Goal: Information Seeking & Learning: Learn about a topic

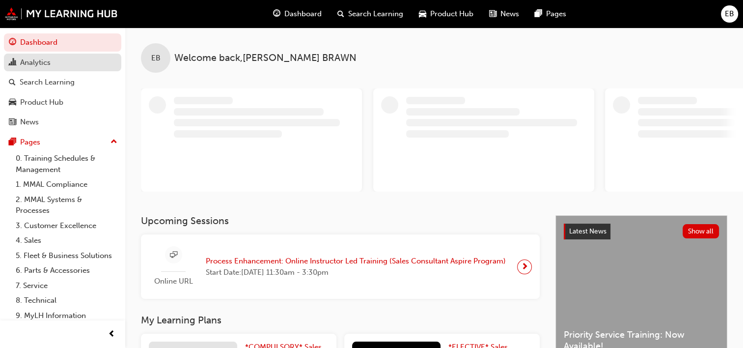
click at [43, 56] on div "Analytics" at bounding box center [63, 62] width 108 height 12
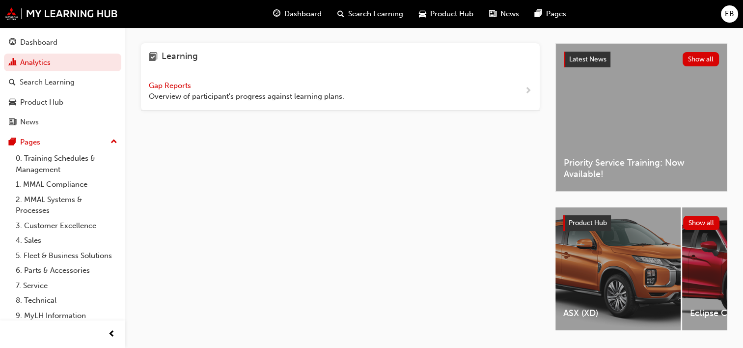
click at [304, 90] on div "Gap Reports Overview of participant's progress against learning plans." at bounding box center [246, 91] width 195 height 22
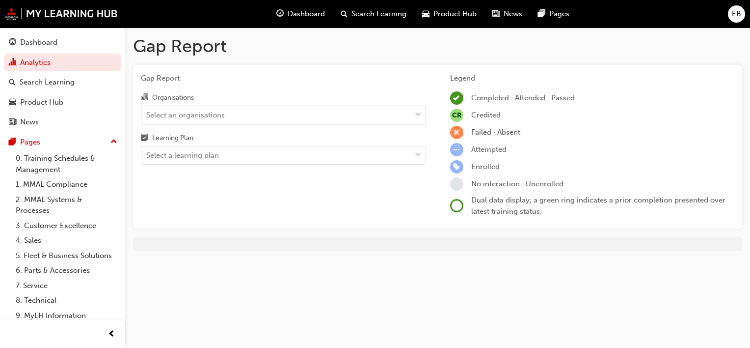
click at [261, 108] on div "Select an organisations" at bounding box center [276, 114] width 270 height 17
click at [147, 110] on input "Organisations Select an organisations" at bounding box center [146, 114] width 1 height 8
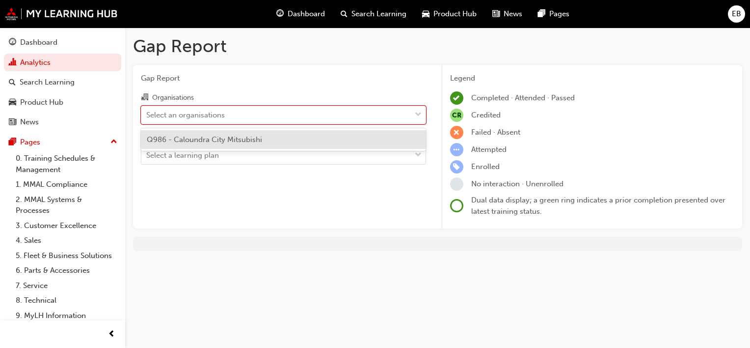
click at [257, 138] on span "Q986 - Caloundra City Mitsubishi" at bounding box center [204, 139] width 115 height 9
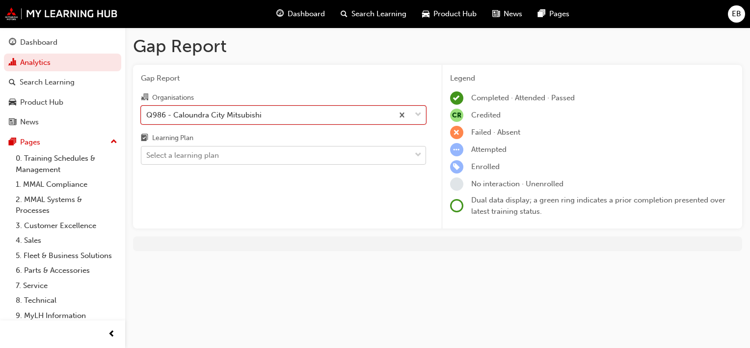
click at [255, 153] on div "Select a learning plan" at bounding box center [276, 155] width 270 height 17
click at [147, 153] on input "Learning Plan Select a learning plan" at bounding box center [146, 155] width 1 height 8
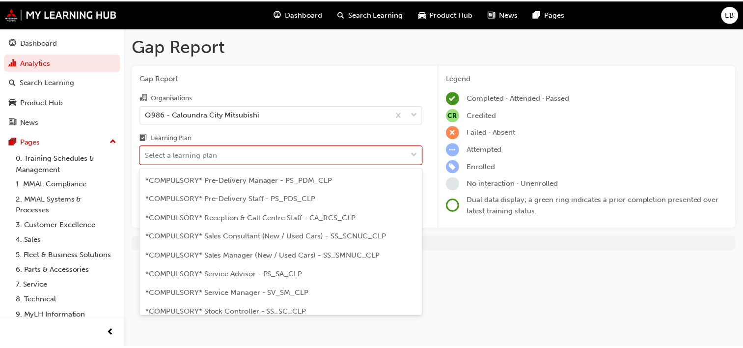
scroll to position [256, 0]
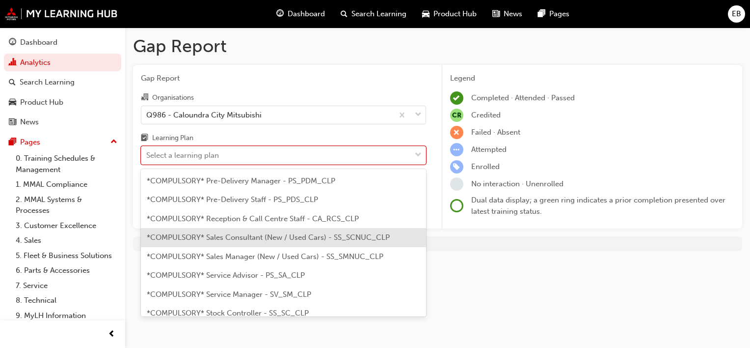
click at [279, 233] on span "*COMPULSORY* Sales Consultant (New / Used Cars) - SS_SCNUC_CLP" at bounding box center [268, 237] width 243 height 9
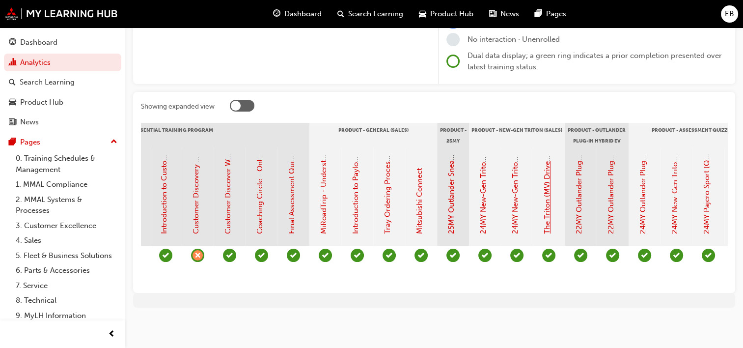
scroll to position [0, 1169]
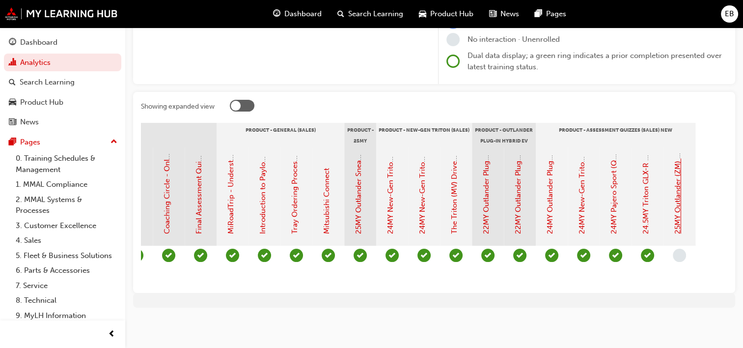
click at [674, 188] on link "25MY Outlander (ZM) - Product Assessment Quiz" at bounding box center [677, 150] width 9 height 168
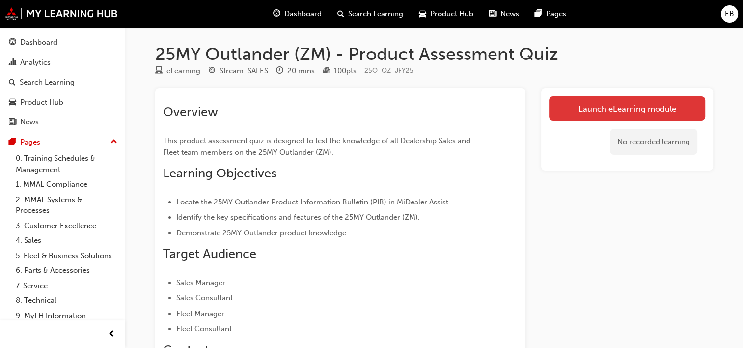
click at [595, 115] on link "Launch eLearning module" at bounding box center [627, 108] width 156 height 25
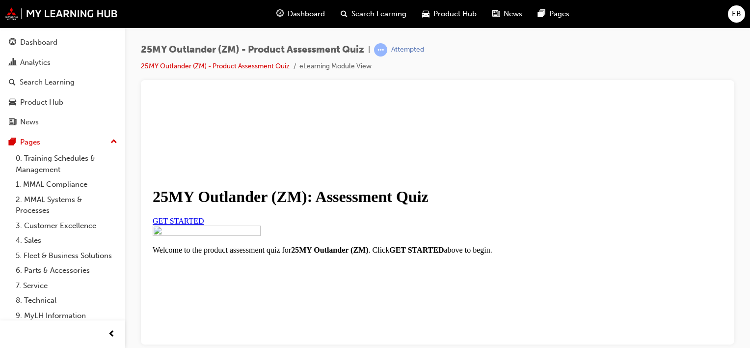
scroll to position [93, 0]
click at [204, 217] on link "GET STARTED" at bounding box center [179, 220] width 52 height 8
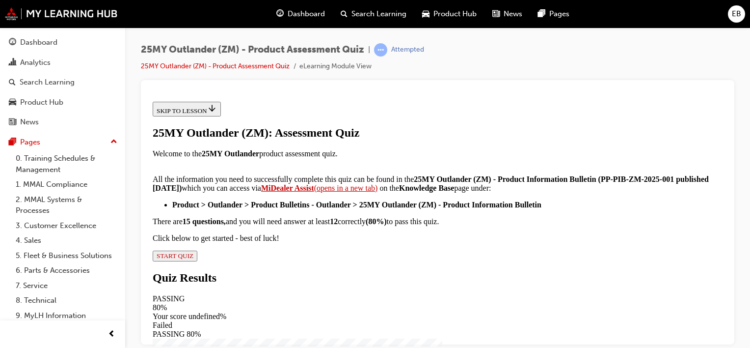
scroll to position [263, 0]
click at [193, 259] on span "START QUIZ" at bounding box center [175, 254] width 37 height 7
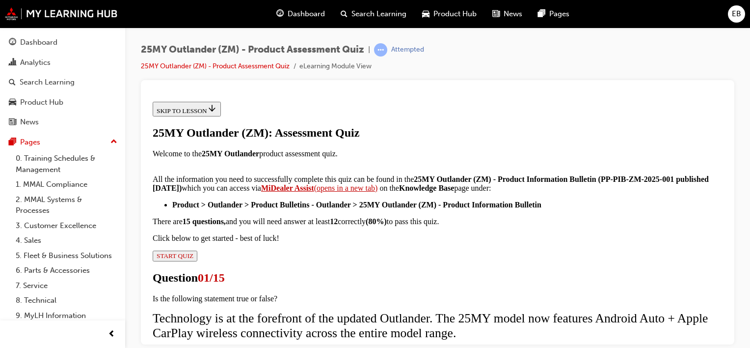
scroll to position [113, 0]
click at [162, 347] on input "True" at bounding box center [158, 352] width 6 height 6
radio input "true"
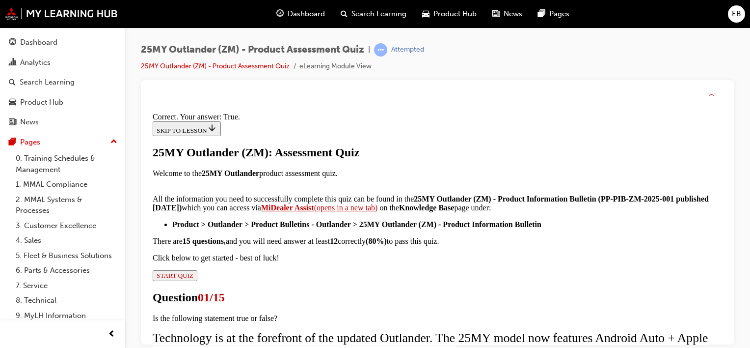
scroll to position [218, 0]
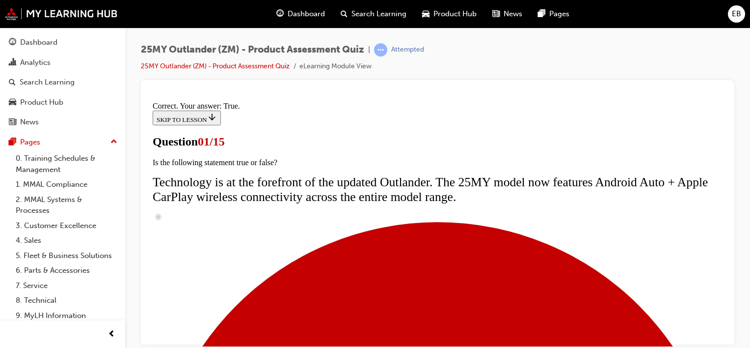
scroll to position [204, 0]
radio input "true"
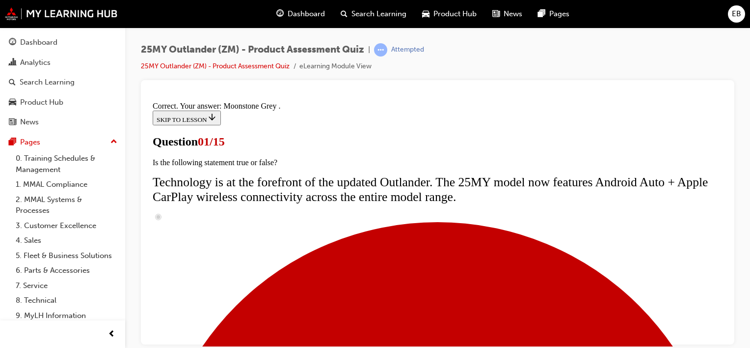
scroll to position [342, 0]
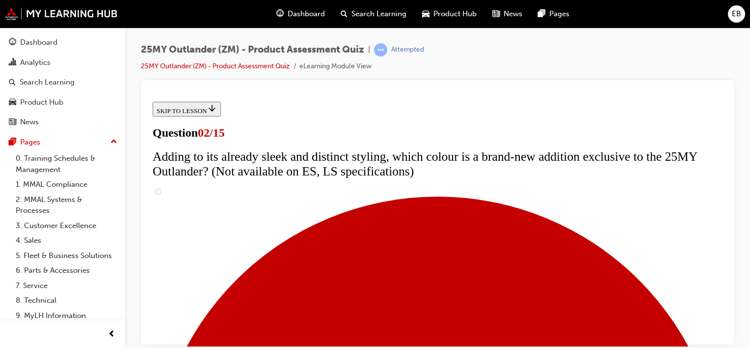
scroll to position [200, 0]
checkbox input "true"
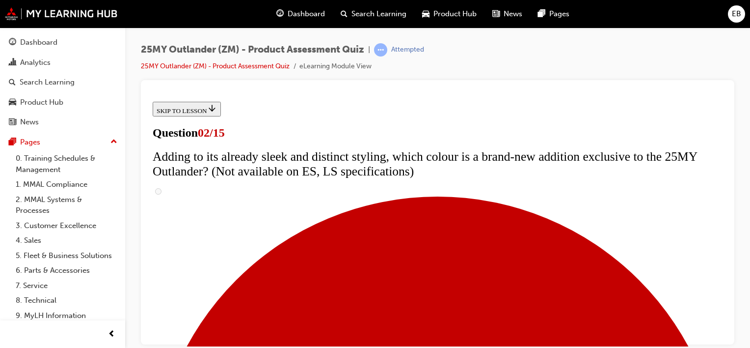
checkbox input "true"
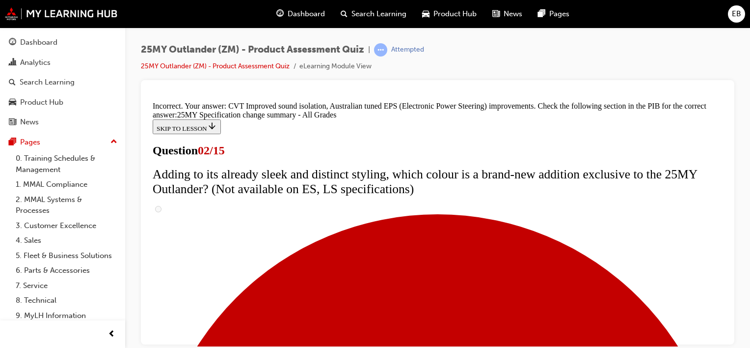
scroll to position [430, 0]
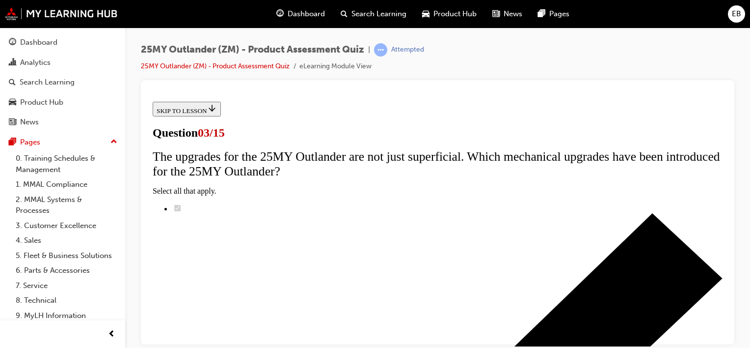
scroll to position [139, 0]
radio input "true"
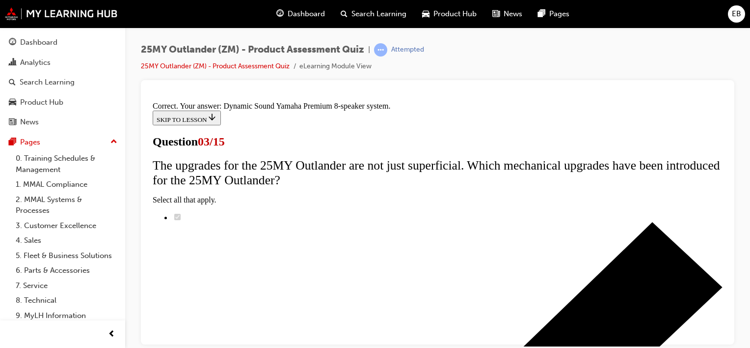
scroll to position [263, 0]
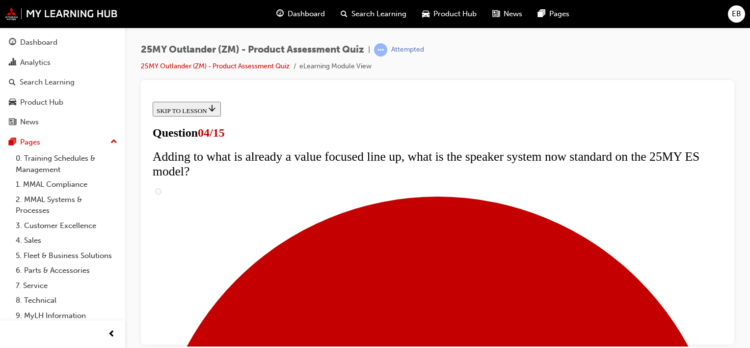
scroll to position [226, 0]
checkbox input "true"
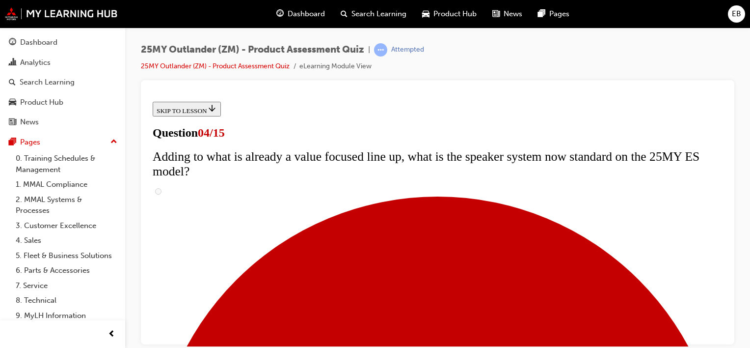
checkbox input "true"
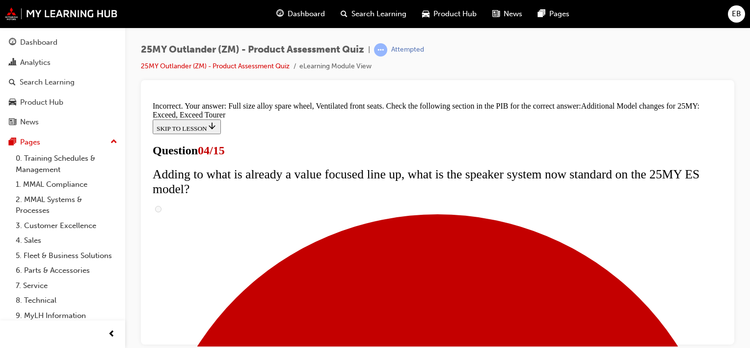
scroll to position [475, 0]
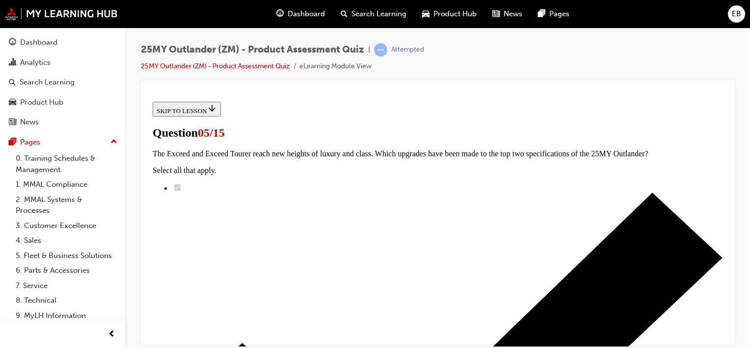
scroll to position [247, 0]
radio input "true"
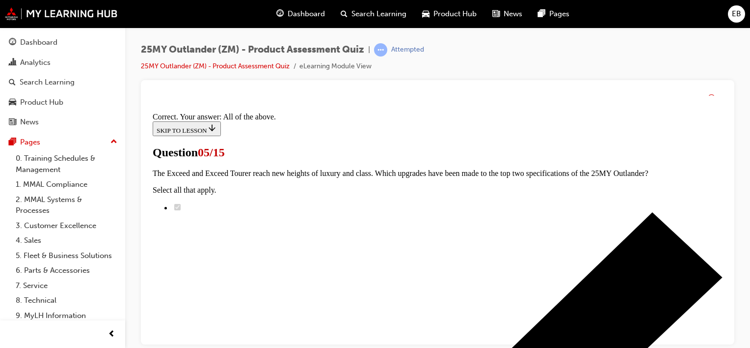
scroll to position [342, 0]
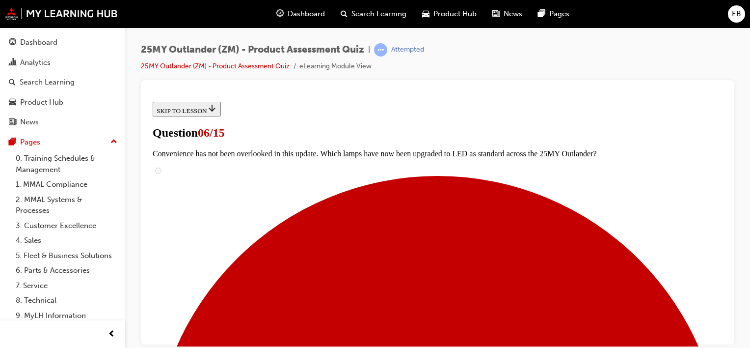
scroll to position [291, 0]
radio input "true"
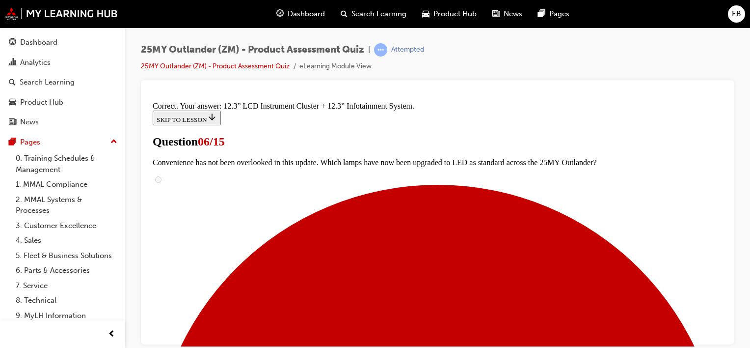
scroll to position [434, 0]
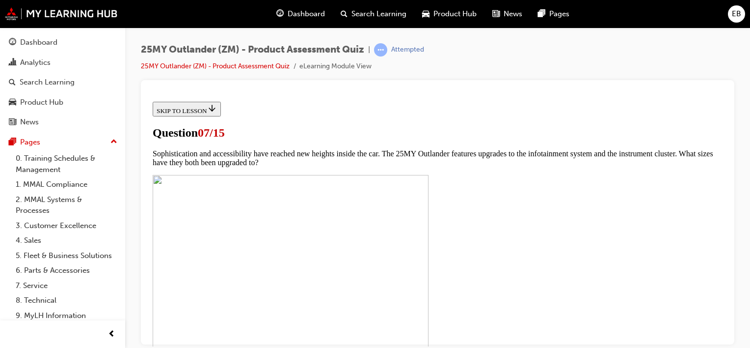
scroll to position [413, 0]
checkbox input "true"
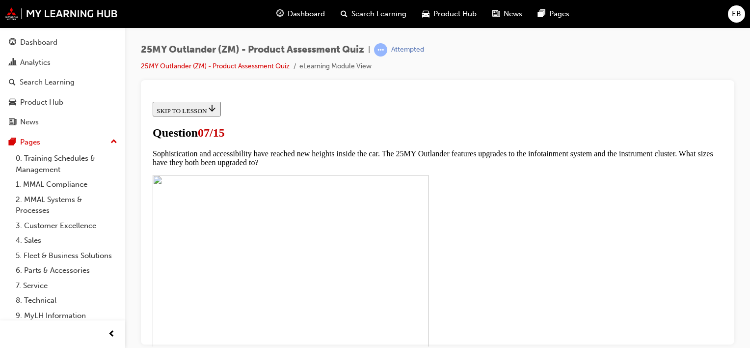
checkbox input "true"
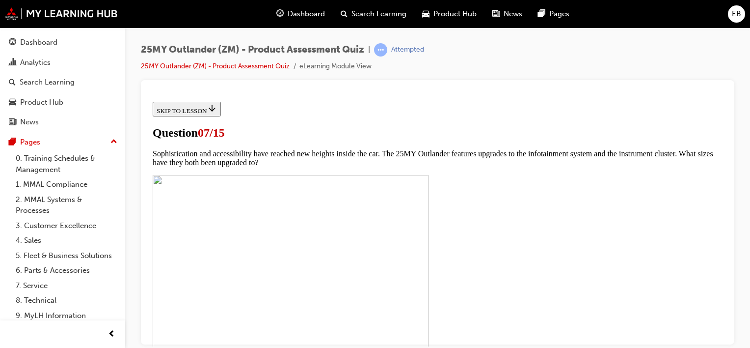
checkbox input "true"
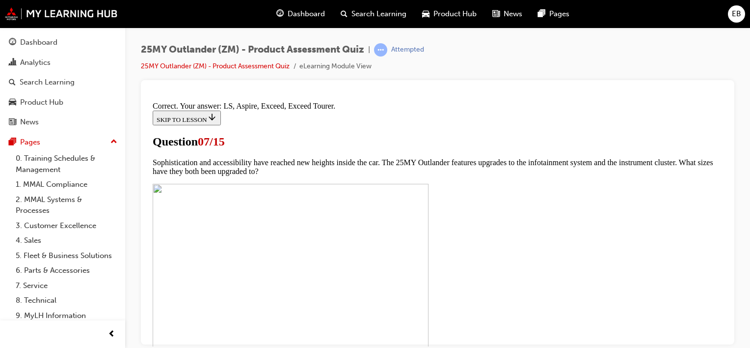
scroll to position [546, 0]
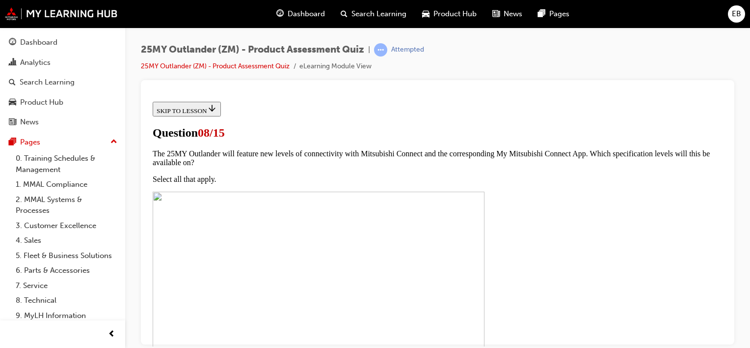
scroll to position [134, 0]
radio input "true"
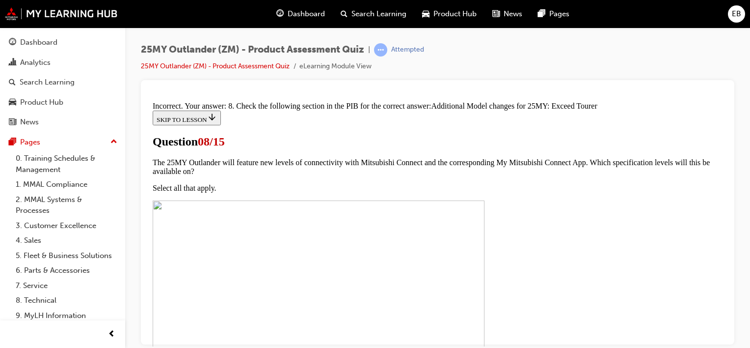
scroll to position [324, 0]
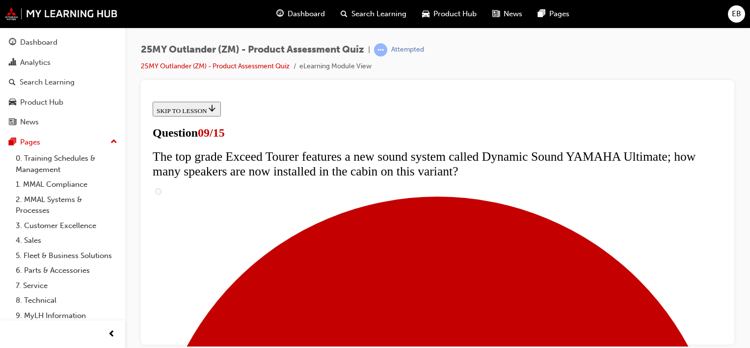
scroll to position [542, 0]
radio input "true"
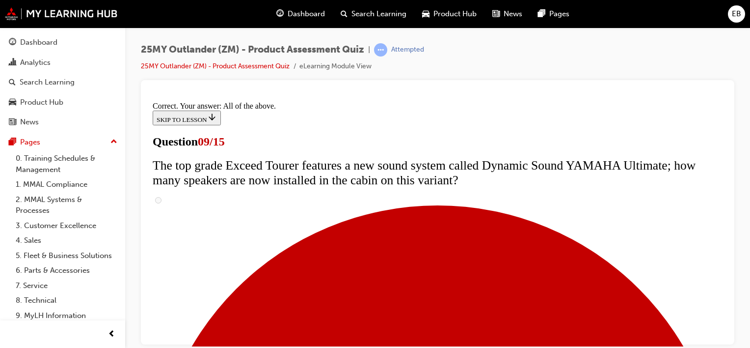
scroll to position [614, 0]
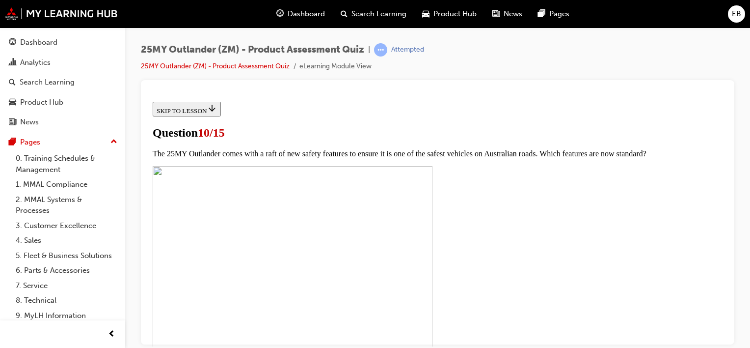
scroll to position [316, 0]
checkbox input "true"
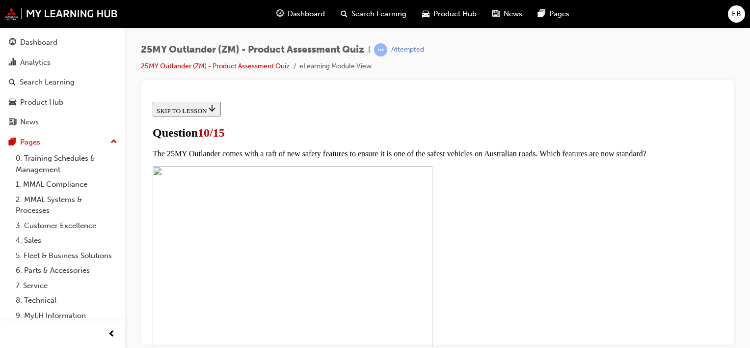
checkbox input "true"
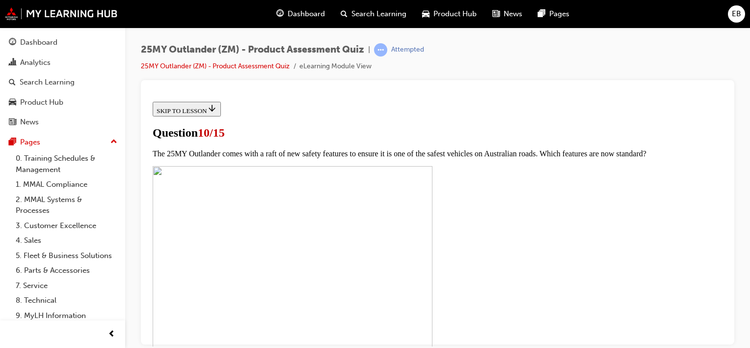
checkbox input "true"
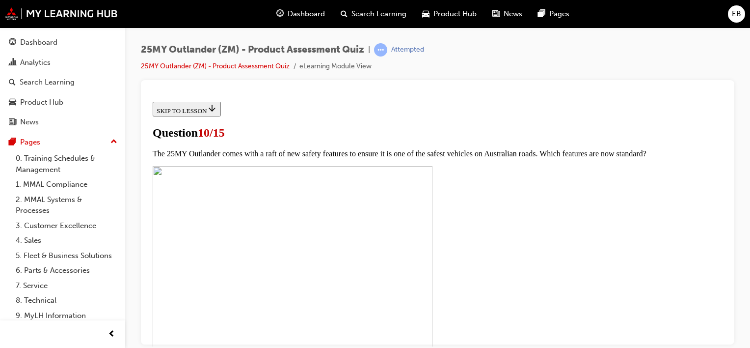
checkbox input "true"
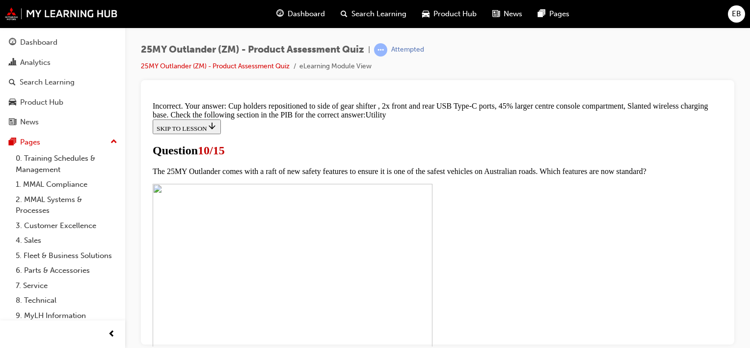
scroll to position [583, 0]
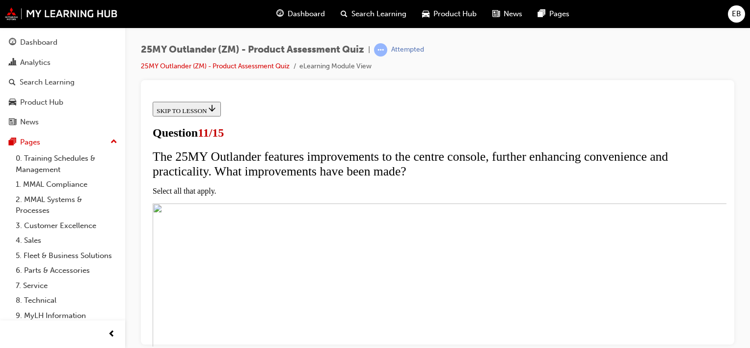
scroll to position [108, 0]
checkbox input "true"
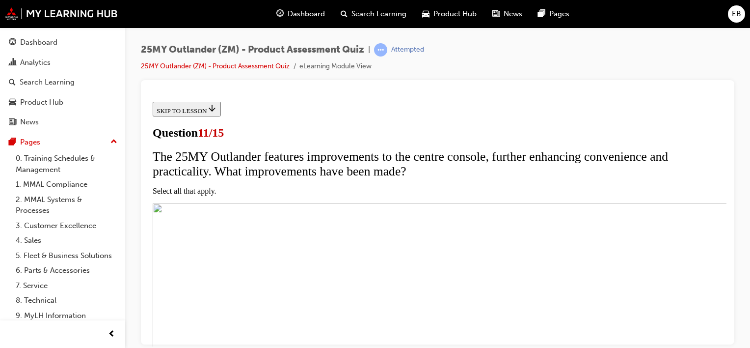
checkbox input "true"
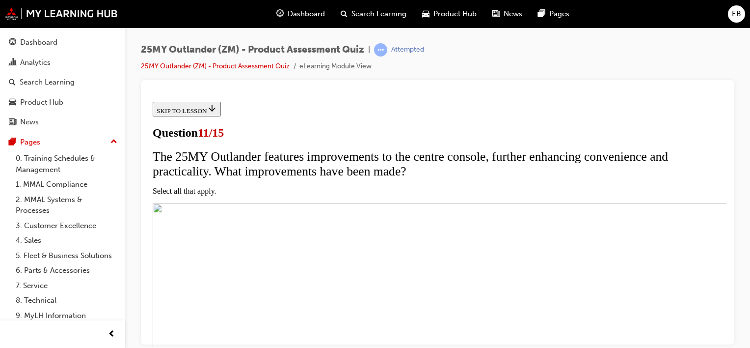
checkbox input "true"
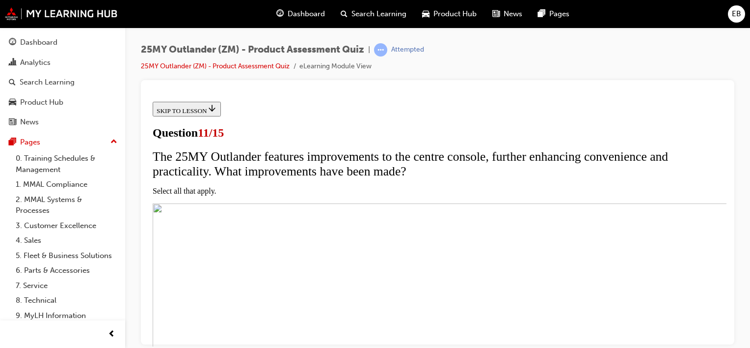
checkbox input "true"
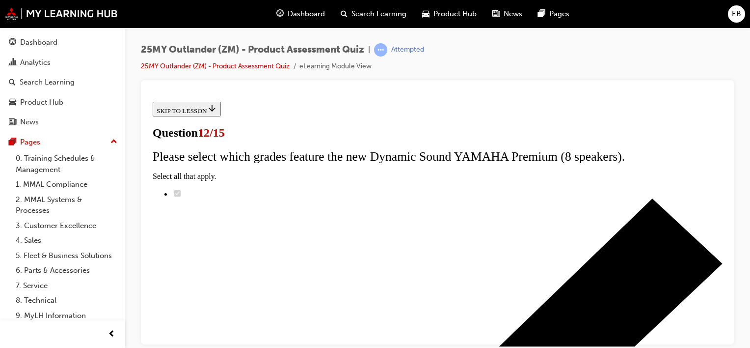
scroll to position [126, 0]
radio input "true"
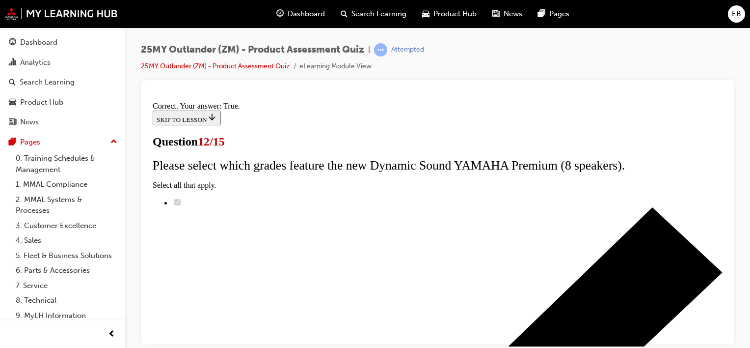
scroll to position [218, 0]
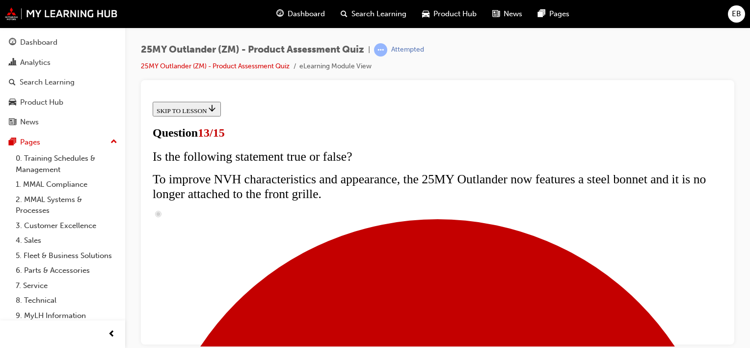
scroll to position [185, 0]
radio input "true"
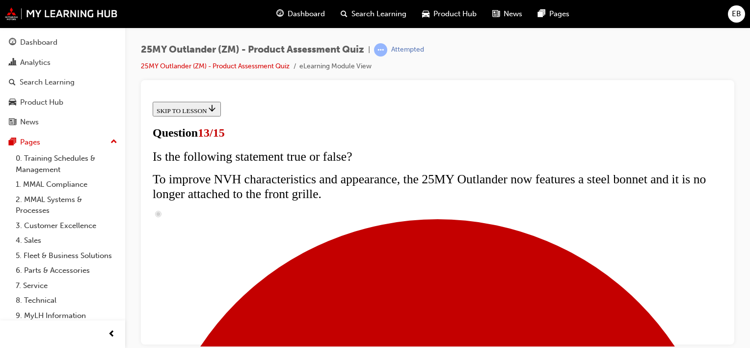
radio input "true"
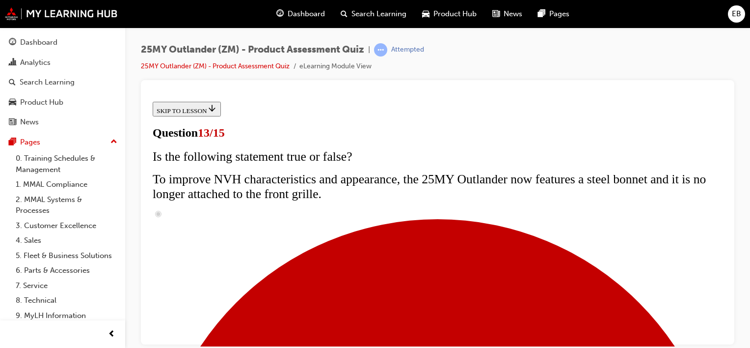
scroll to position [244, 0]
radio input "true"
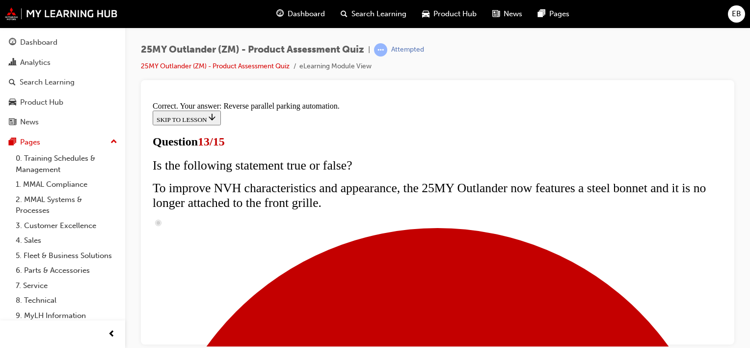
scroll to position [358, 0]
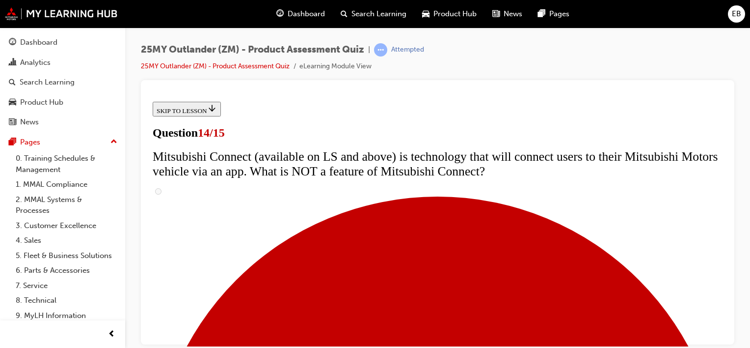
scroll to position [298, 0]
radio input "true"
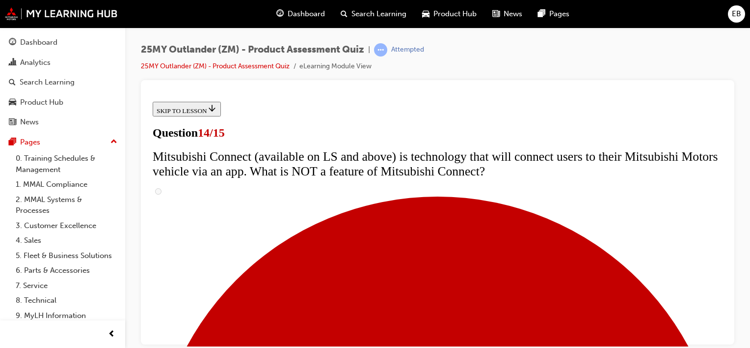
radio input "true"
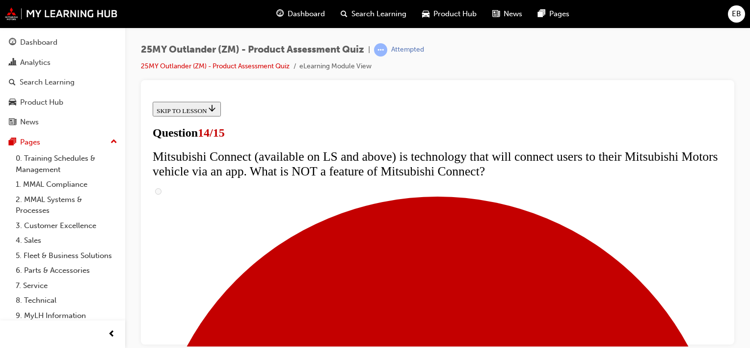
radio input "true"
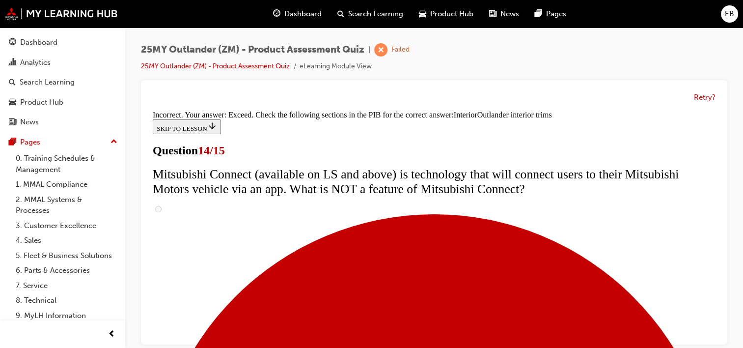
scroll to position [607, 0]
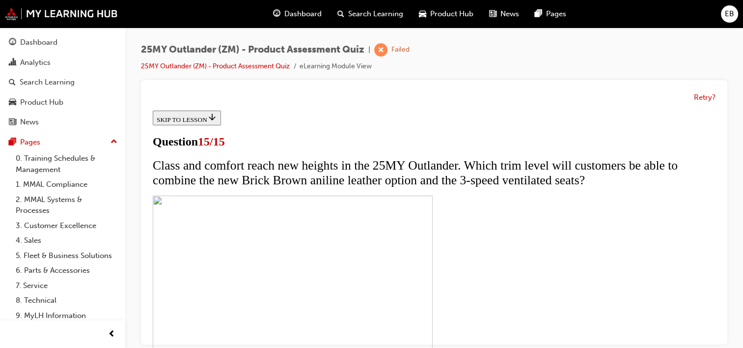
scroll to position [7, 0]
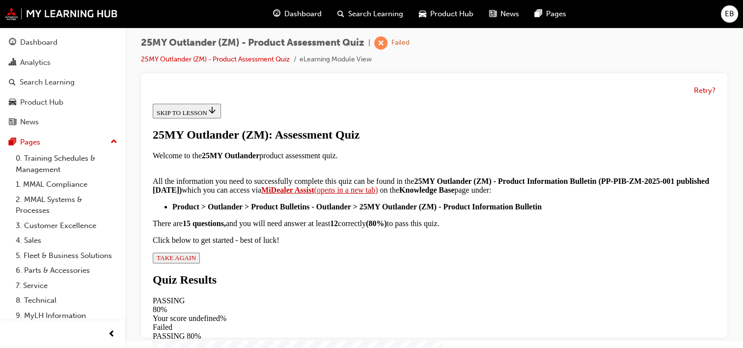
scroll to position [263, 0]
click at [196, 261] on span "TAKE AGAIN" at bounding box center [176, 257] width 39 height 7
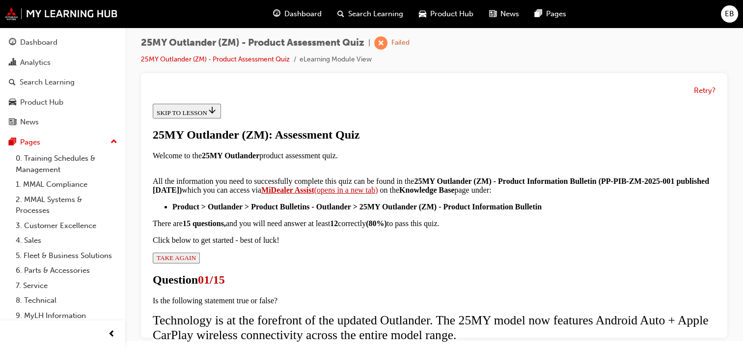
scroll to position [127, 0]
radio input "true"
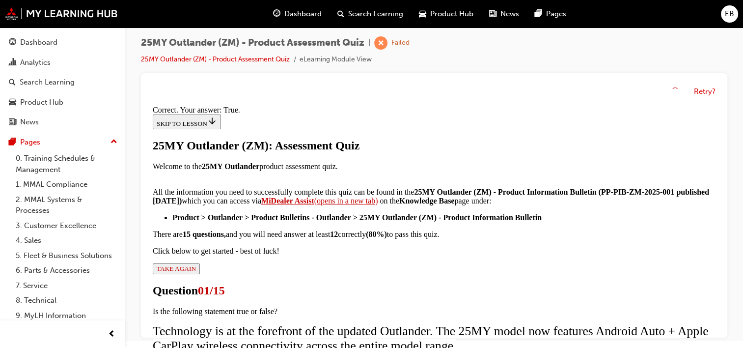
scroll to position [218, 0]
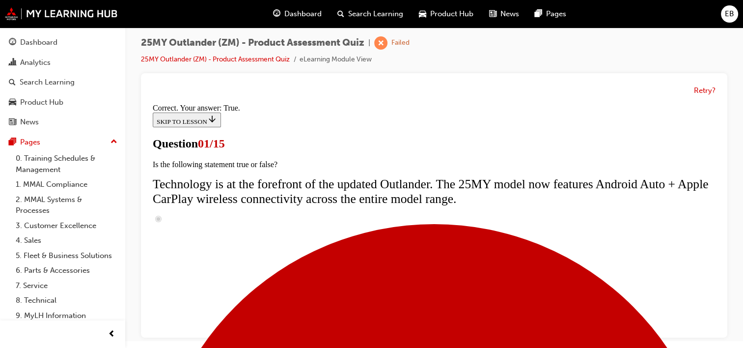
scroll to position [119, 0]
radio input "true"
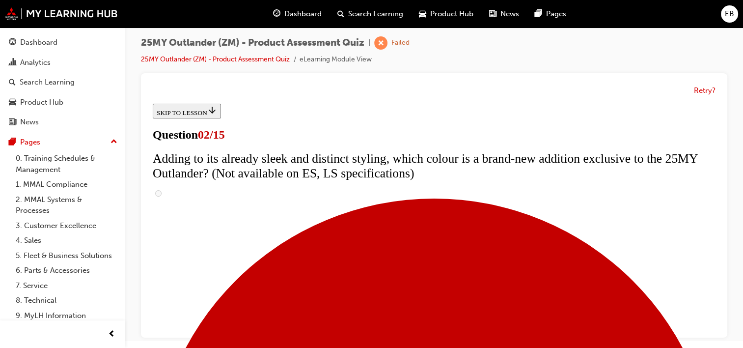
scroll to position [150, 0]
checkbox input "true"
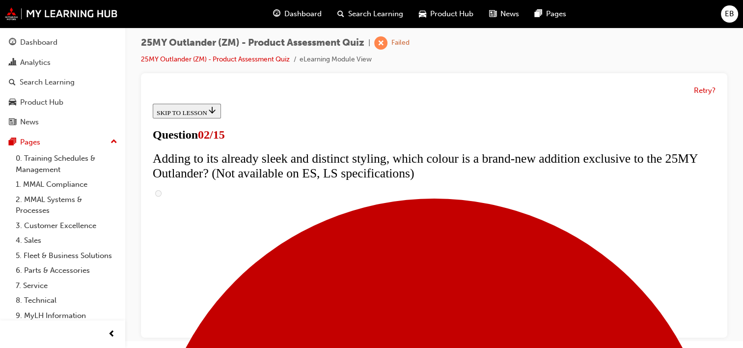
checkbox input "true"
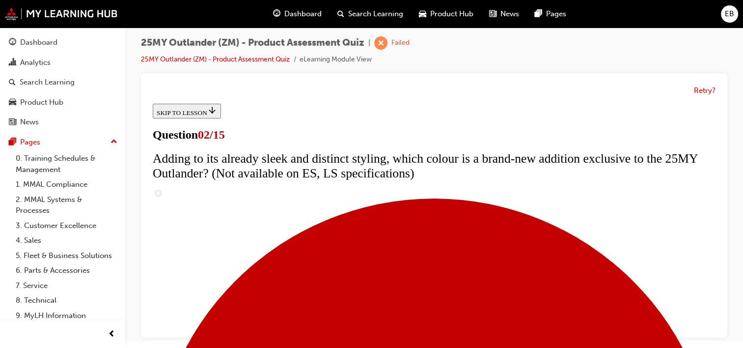
checkbox input "true"
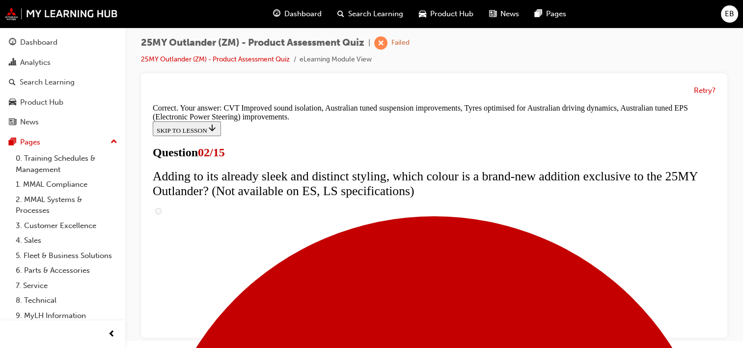
scroll to position [375, 0]
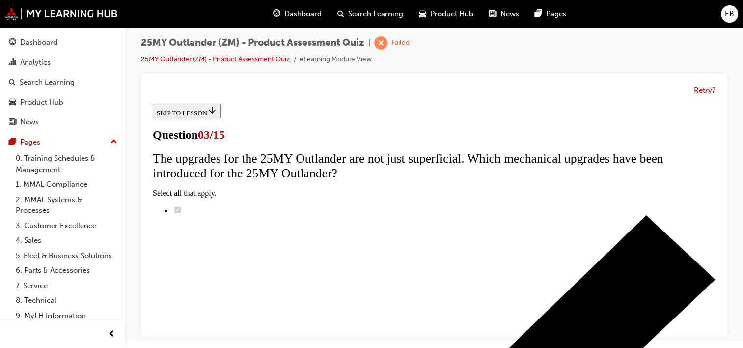
scroll to position [133, 0]
radio input "true"
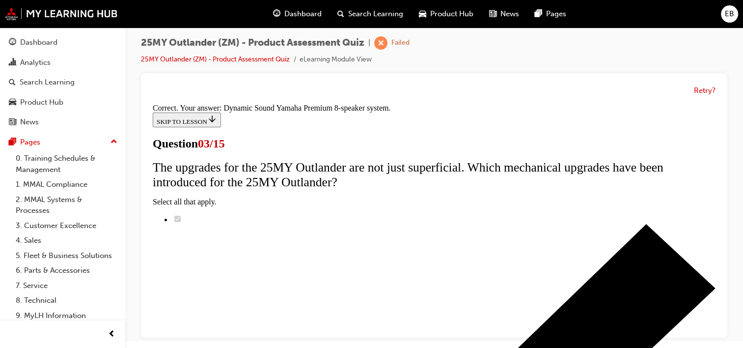
scroll to position [263, 0]
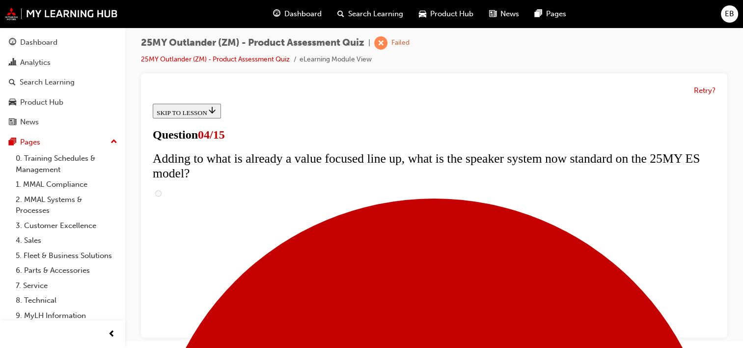
scroll to position [117, 0]
checkbox input "true"
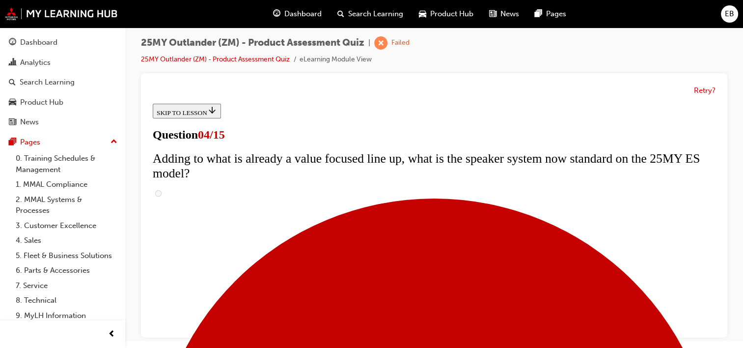
checkbox input "true"
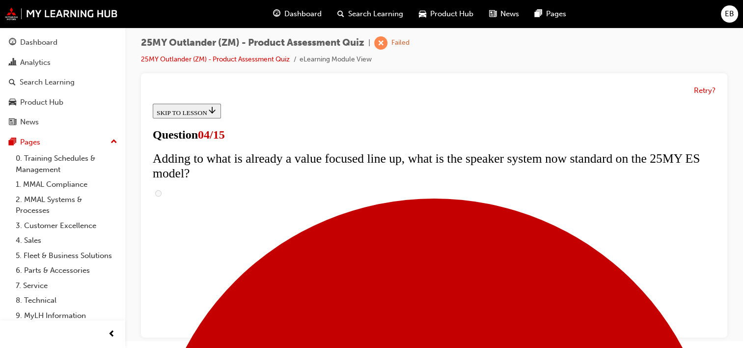
checkbox input "true"
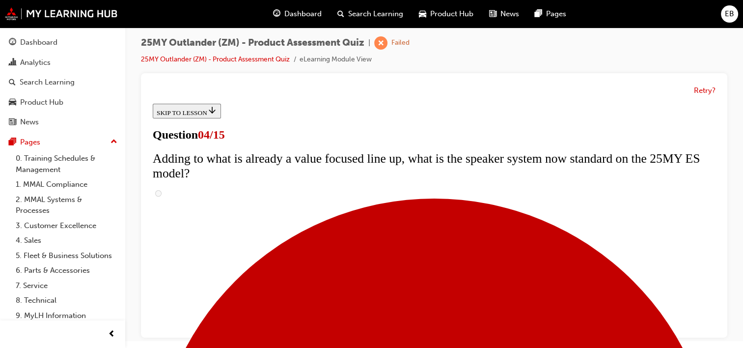
checkbox input "true"
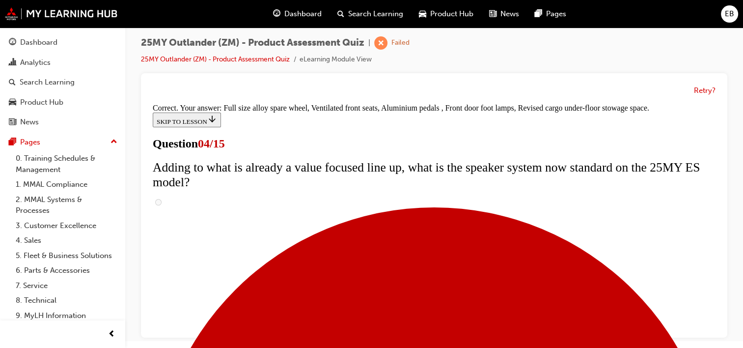
scroll to position [414, 0]
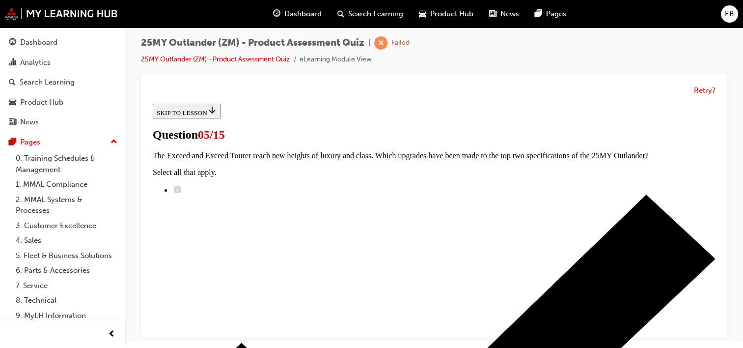
scroll to position [228, 0]
radio input "true"
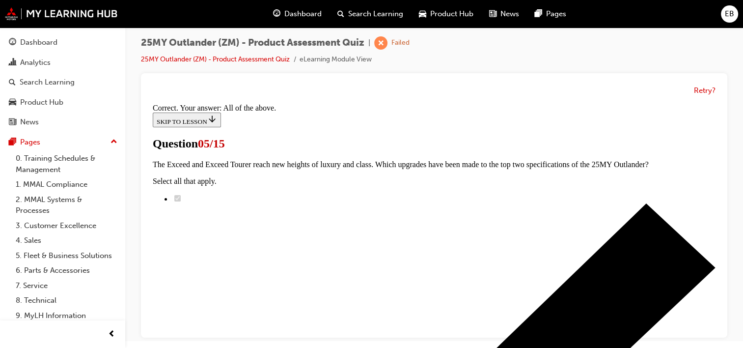
scroll to position [342, 0]
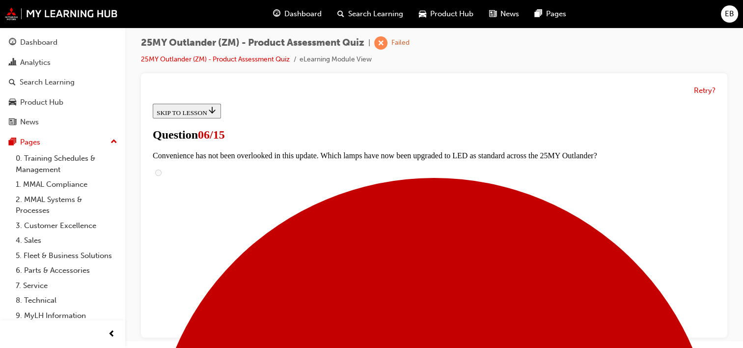
scroll to position [0, 0]
radio input "true"
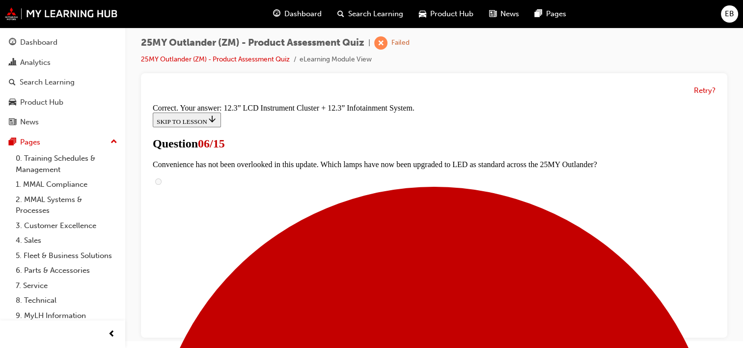
scroll to position [434, 0]
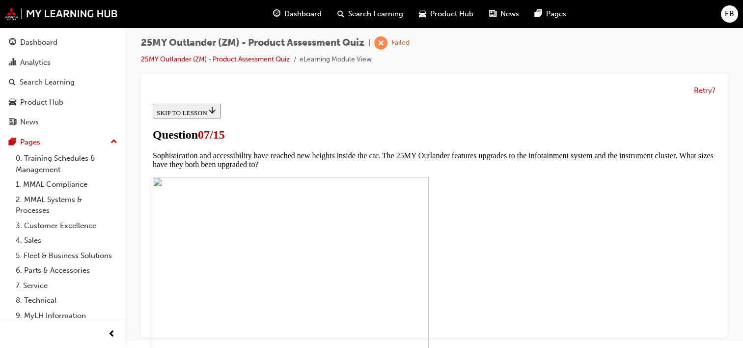
scroll to position [326, 0]
checkbox input "true"
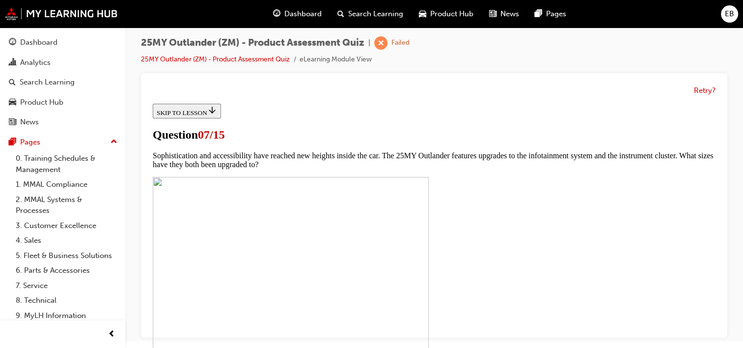
checkbox input "true"
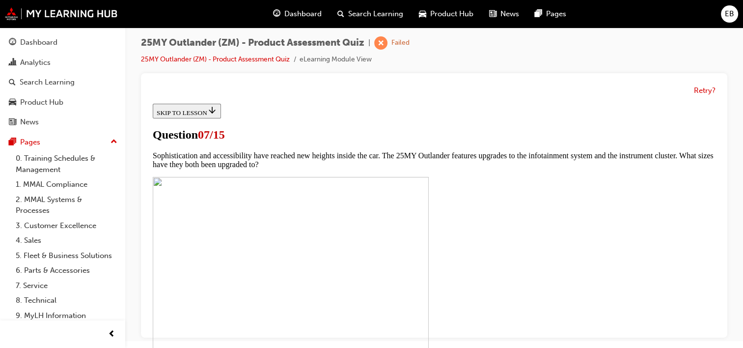
checkbox input "true"
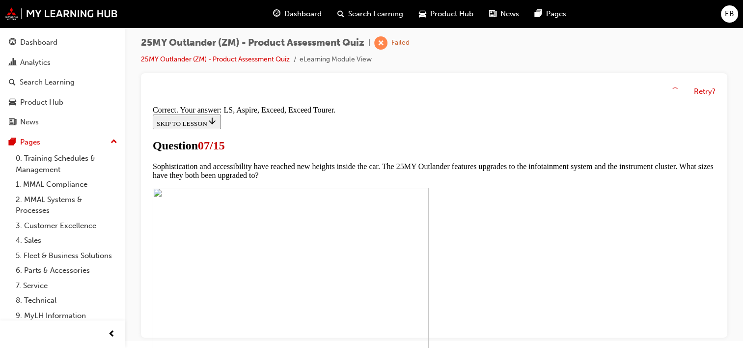
scroll to position [546, 0]
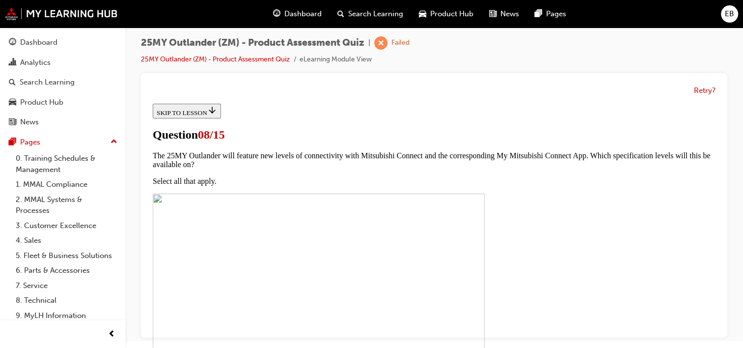
scroll to position [115, 0]
radio input "true"
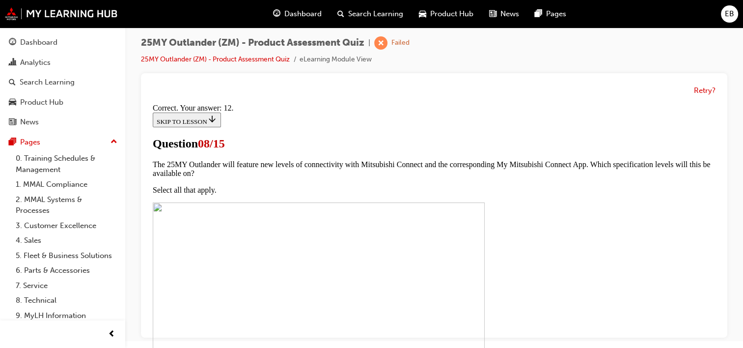
scroll to position [263, 0]
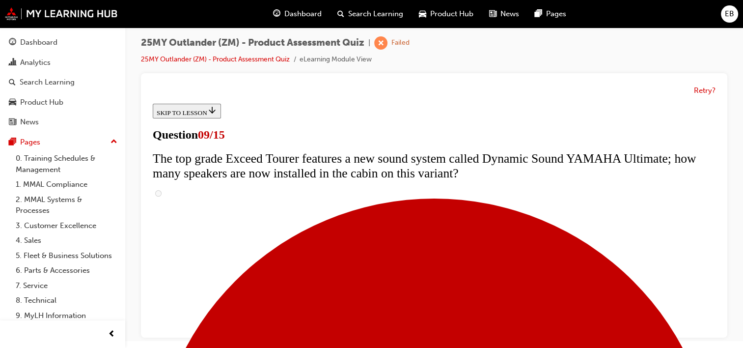
scroll to position [460, 0]
radio input "true"
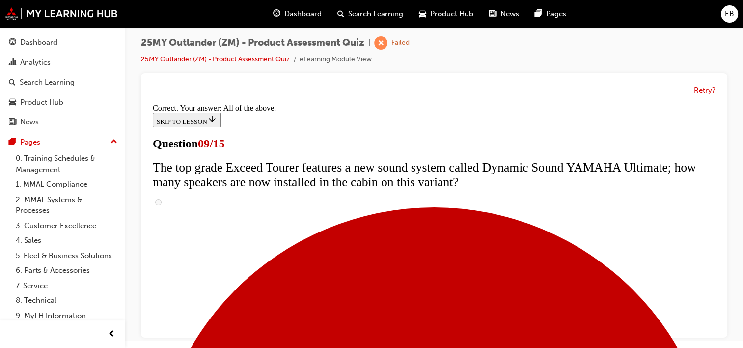
scroll to position [614, 0]
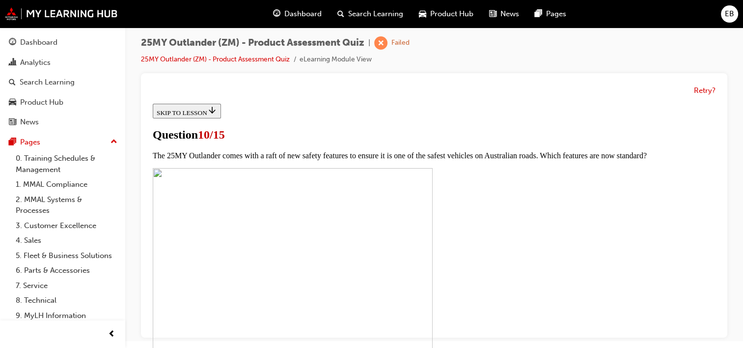
scroll to position [190, 0]
checkbox input "true"
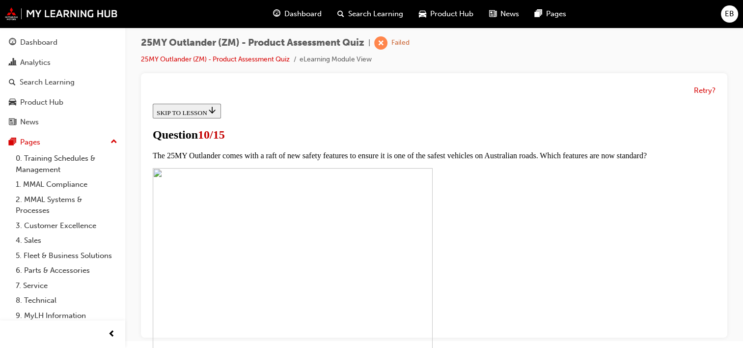
drag, startPoint x: 427, startPoint y: 257, endPoint x: 366, endPoint y: 251, distance: 60.7
checkbox input "true"
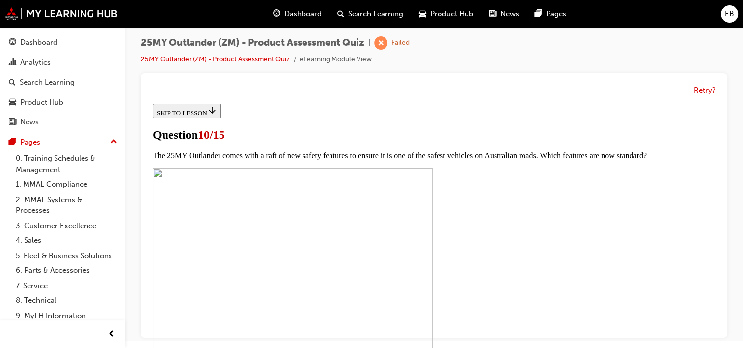
checkbox input "true"
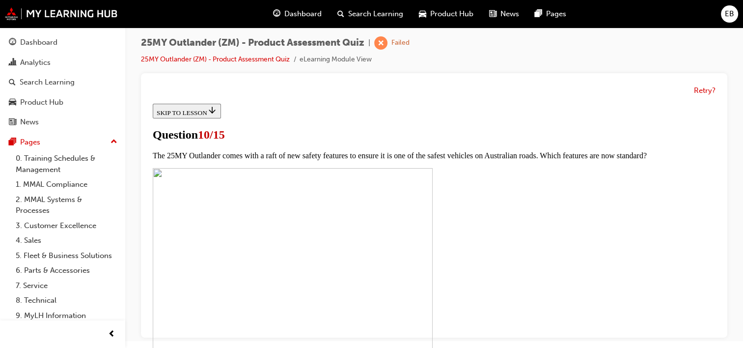
checkbox input "true"
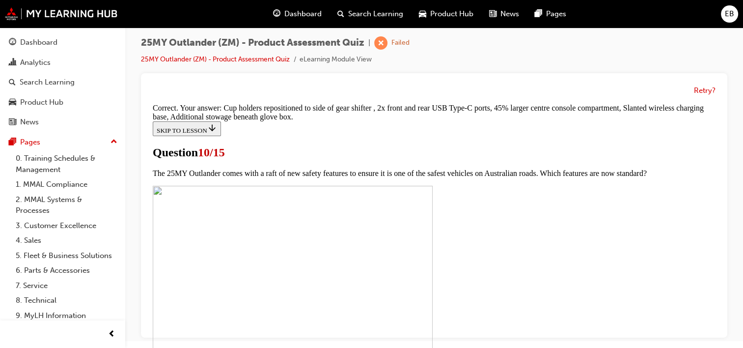
scroll to position [522, 0]
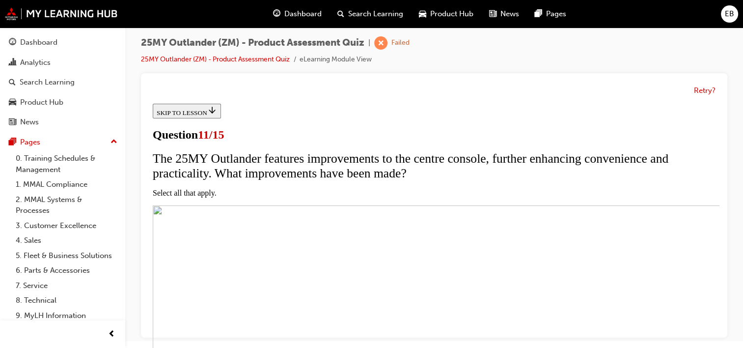
scroll to position [155, 0]
checkbox input "true"
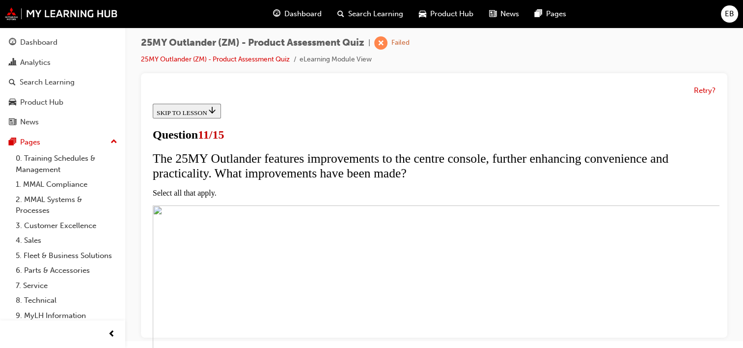
checkbox input "true"
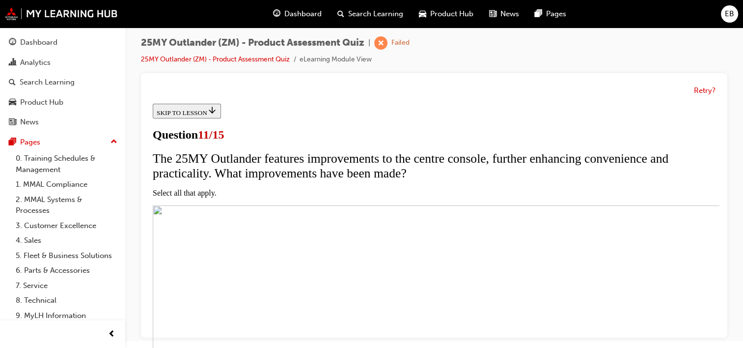
scroll to position [116, 0]
checkbox input "true"
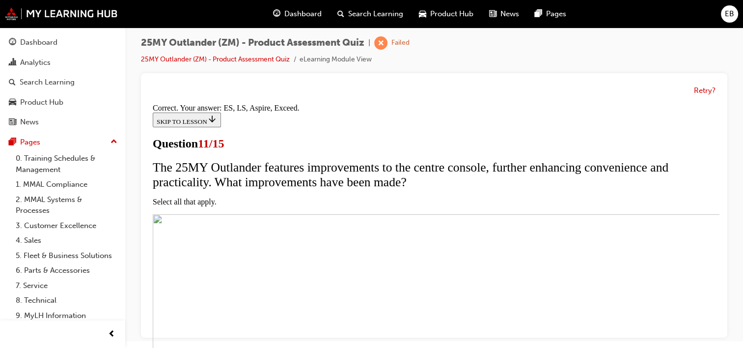
scroll to position [336, 0]
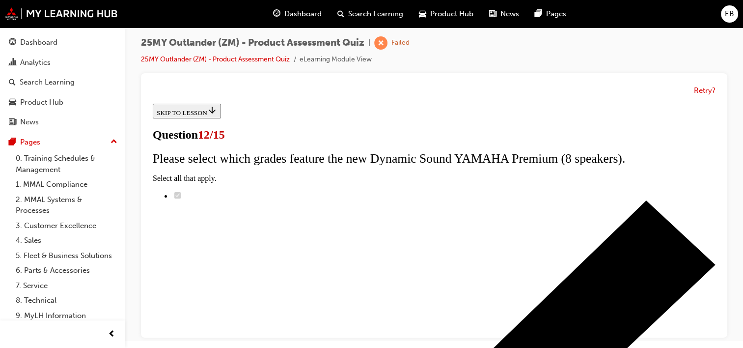
scroll to position [108, 0]
radio input "true"
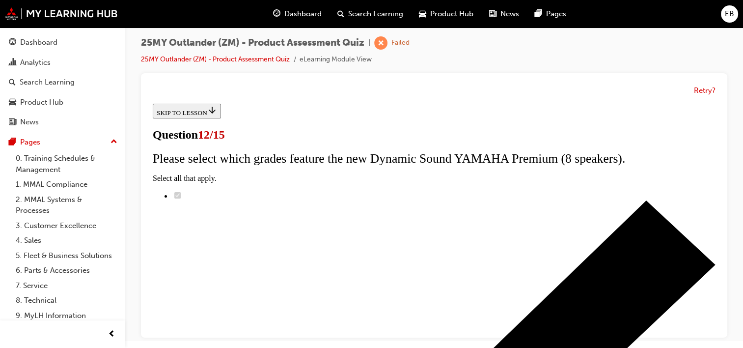
drag, startPoint x: 415, startPoint y: 284, endPoint x: 403, endPoint y: 290, distance: 13.4
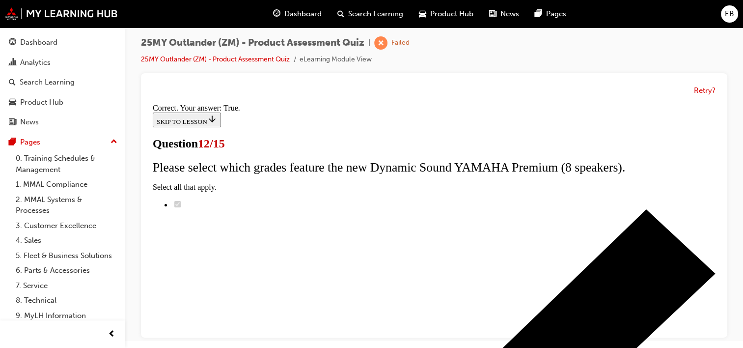
scroll to position [218, 0]
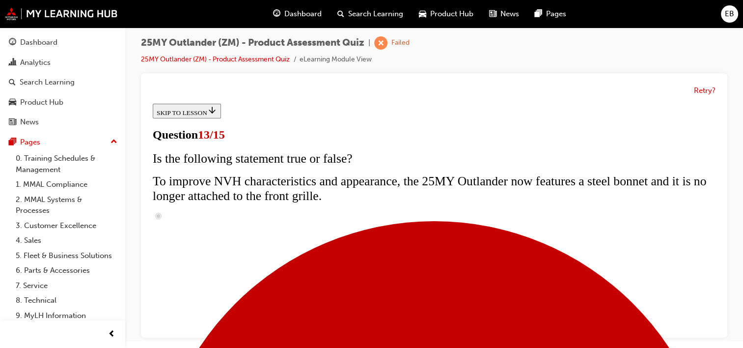
radio input "true"
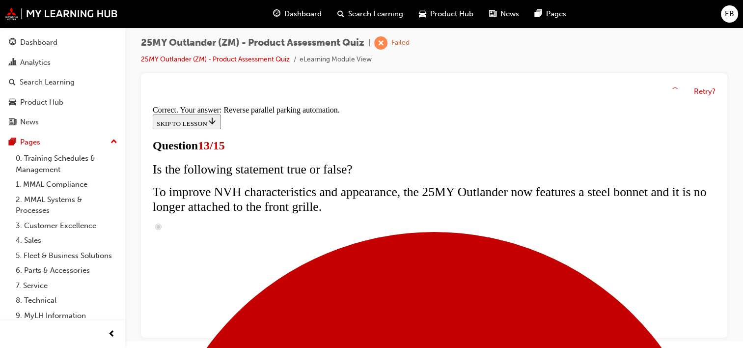
scroll to position [358, 0]
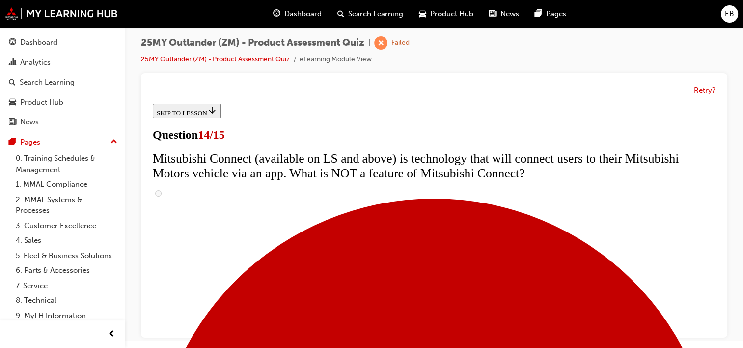
scroll to position [0, 0]
radio input "true"
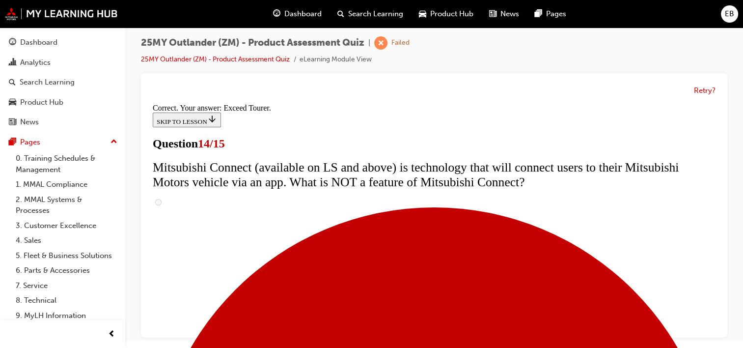
scroll to position [513, 0]
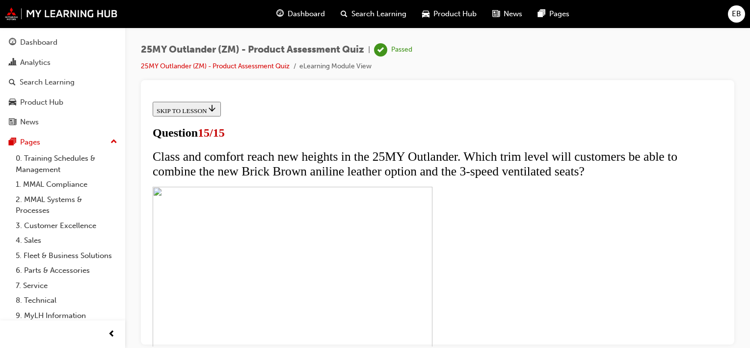
scroll to position [251, 0]
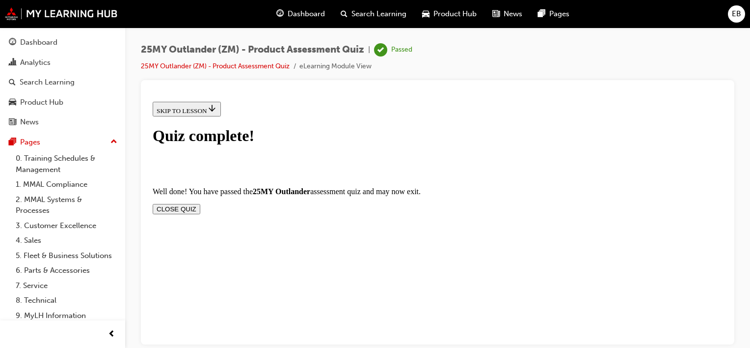
click at [200, 203] on button "CLOSE QUIZ" at bounding box center [177, 208] width 48 height 10
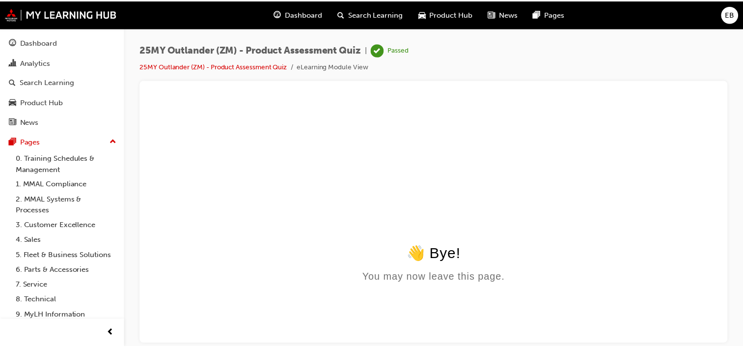
scroll to position [0, 0]
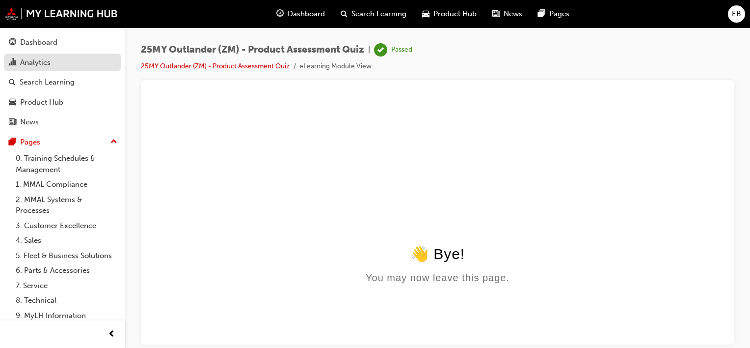
drag, startPoint x: 34, startPoint y: 68, endPoint x: 43, endPoint y: 62, distance: 10.9
click at [43, 62] on div "Analytics" at bounding box center [35, 62] width 30 height 11
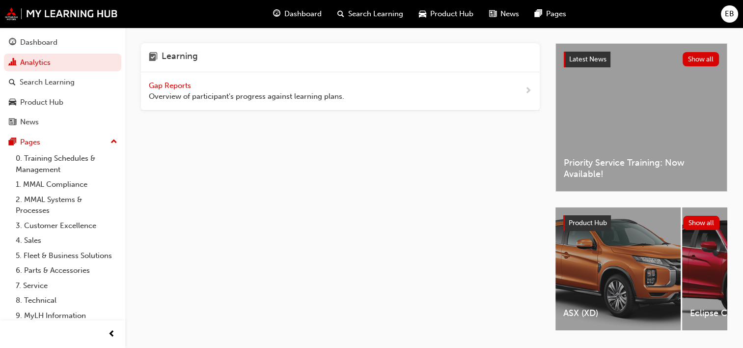
click at [312, 95] on span "Overview of participant's progress against learning plans." at bounding box center [246, 96] width 195 height 11
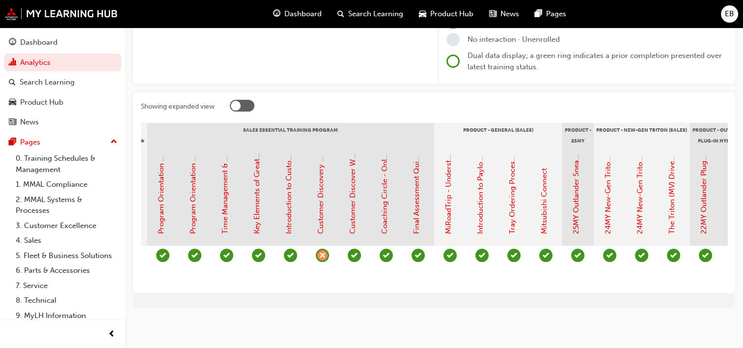
scroll to position [0, 1169]
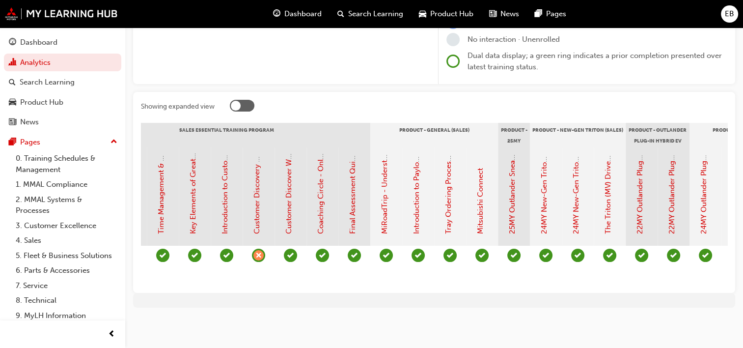
scroll to position [0, 1169]
